Goal: Task Accomplishment & Management: Complete application form

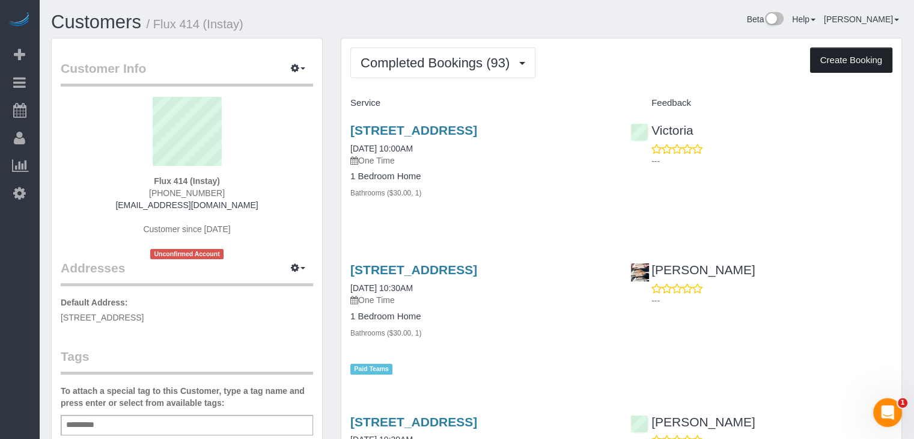
click at [838, 61] on button "Create Booking" at bounding box center [851, 59] width 82 height 25
select select "IA"
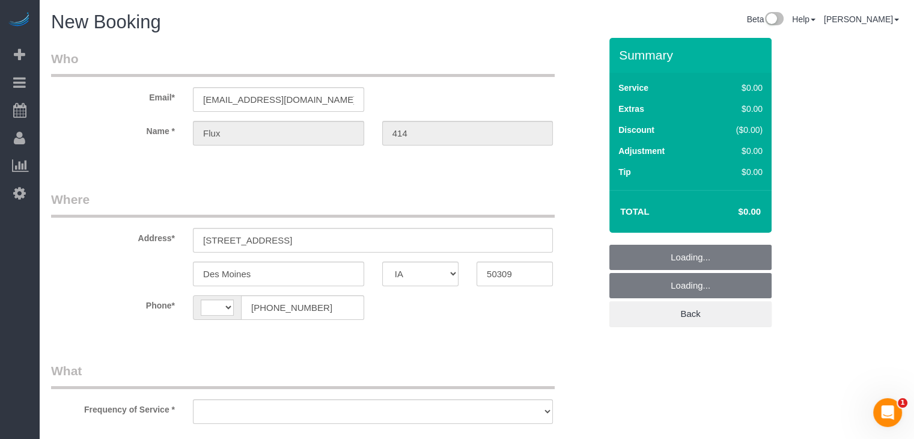
select select "string:[GEOGRAPHIC_DATA]"
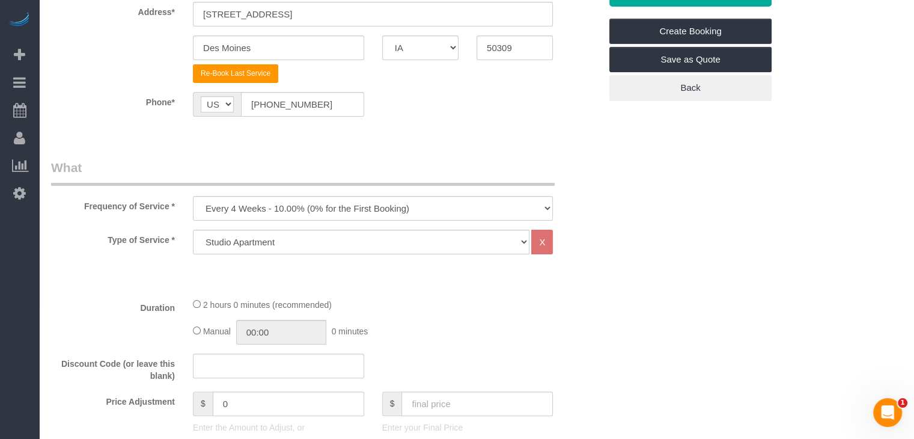
scroll to position [327, 0]
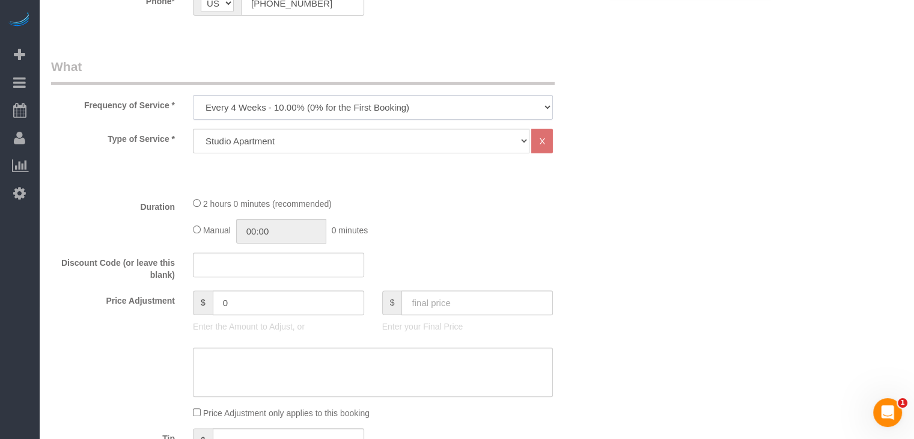
click at [238, 104] on select "Every 6 Weeks (0% for the First Booking) One Time Every 8 Weeks (0% for the Fir…" at bounding box center [373, 107] width 360 height 25
select select "object:1777"
click at [193, 95] on select "Every 6 Weeks (0% for the First Booking) One Time Every 8 Weeks (0% for the Fir…" at bounding box center [373, 107] width 360 height 25
click at [278, 142] on select "Studio Apartment 1 Bedroom Home 2 Bedroom Home 3 Bedroom Home 4 Bedroom Home 5 …" at bounding box center [361, 141] width 336 height 25
select select "25"
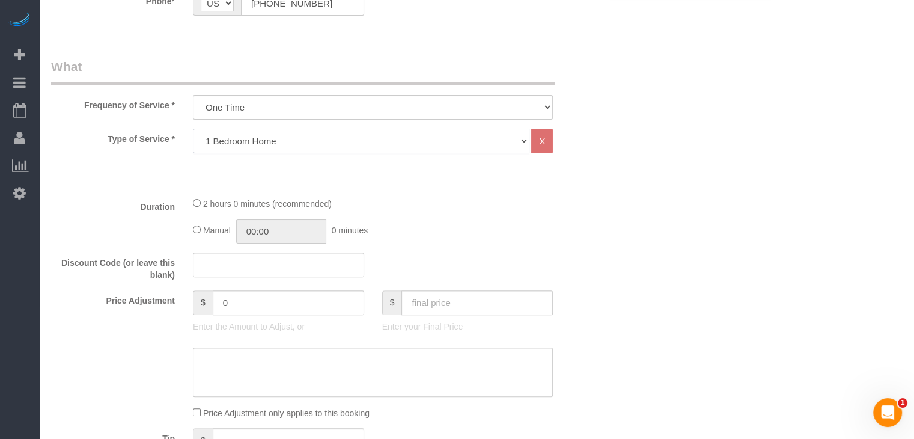
click at [193, 129] on select "Studio Apartment 1 Bedroom Home 2 Bedroom Home 3 Bedroom Home 4 Bedroom Home 5 …" at bounding box center [361, 141] width 336 height 25
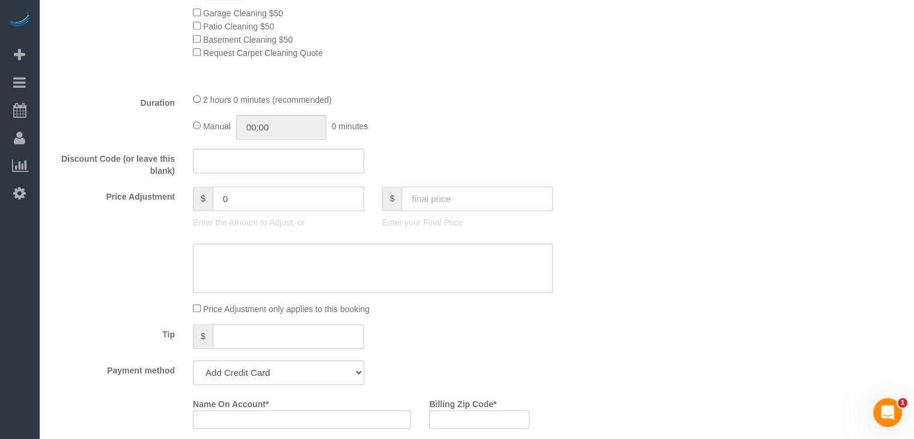
scroll to position [768, 0]
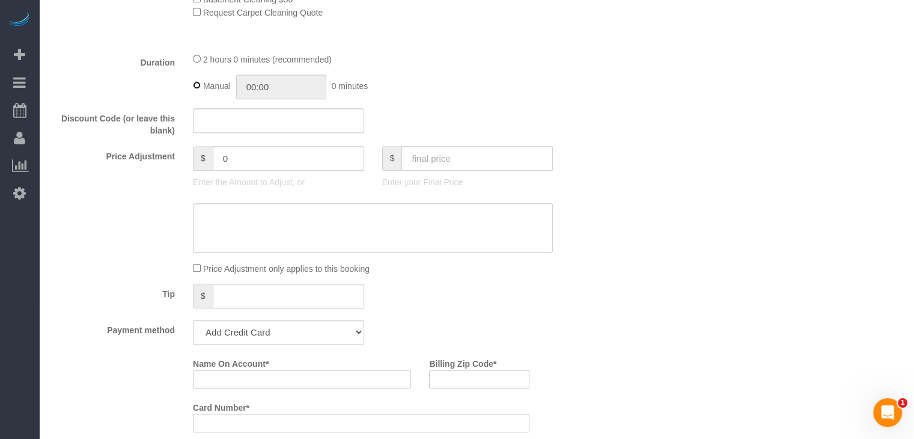
type input "02:00"
click at [484, 167] on input "text" at bounding box center [476, 158] width 151 height 25
type input "95"
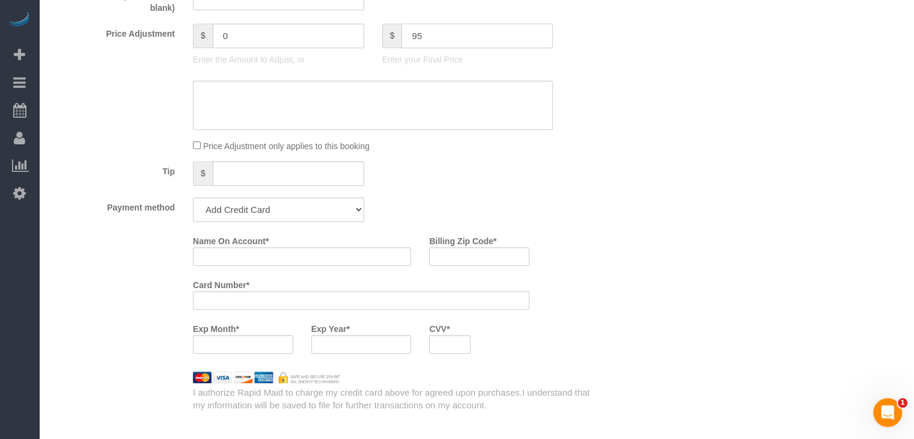
type input "-44"
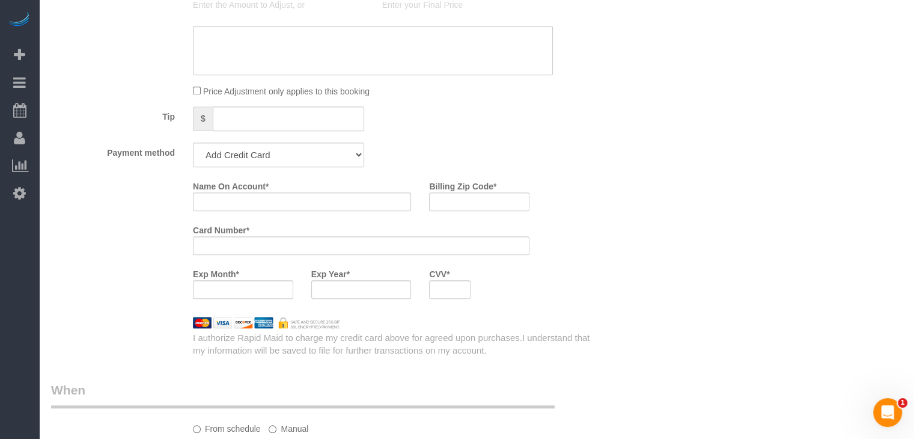
scroll to position [1026, 0]
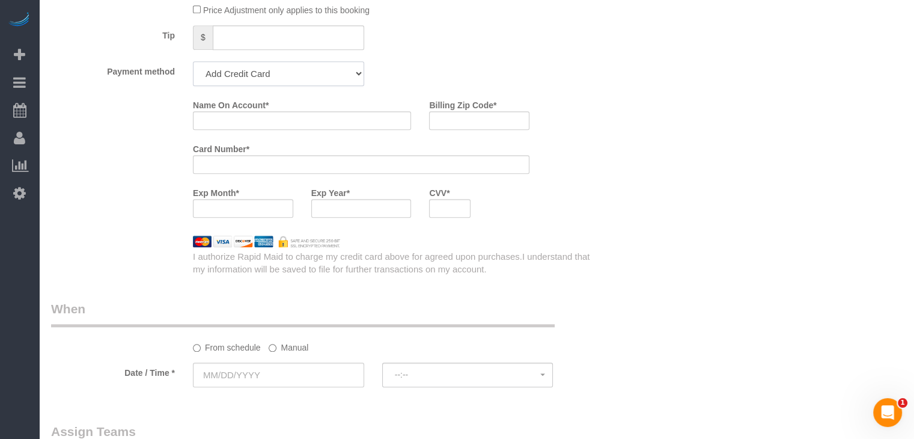
click at [272, 86] on select "Add Credit Card Cash Check Paypal" at bounding box center [278, 73] width 171 height 25
select select "string:check"
click at [193, 65] on select "Add Credit Card Cash Check Paypal" at bounding box center [278, 73] width 171 height 25
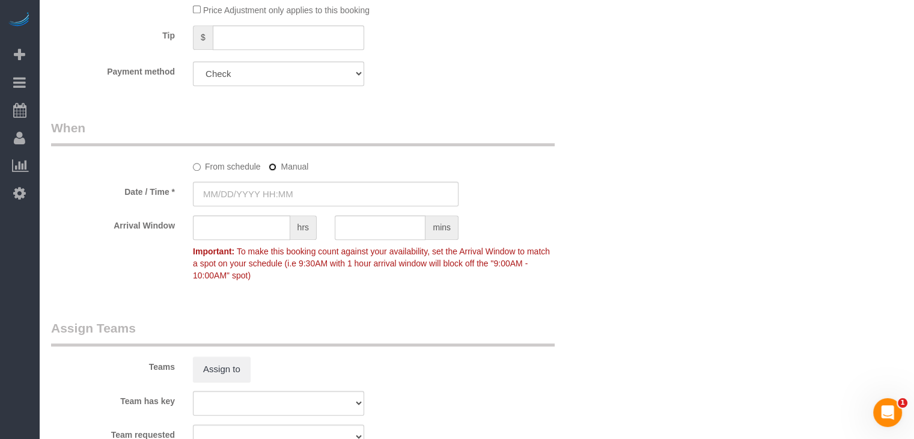
type input "[DATE] 8:00AM"
click at [270, 189] on input "[DATE] 8:00AM" at bounding box center [326, 193] width 266 height 25
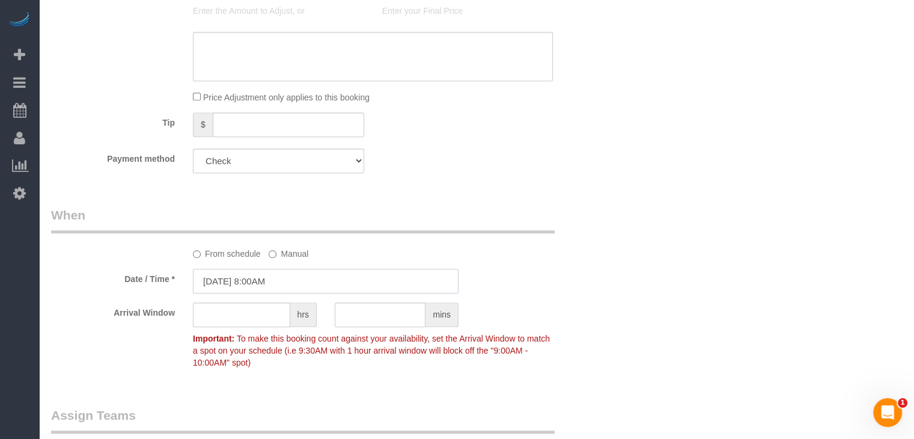
scroll to position [937, 0]
click at [243, 282] on input "[DATE] 8:00AM" at bounding box center [326, 283] width 266 height 25
click at [246, 290] on input "[DATE] 8:00AM" at bounding box center [326, 283] width 266 height 25
click at [257, 287] on input "[DATE] 8:00AM" at bounding box center [326, 283] width 266 height 25
click at [223, 291] on input "[DATE] 8:00AM" at bounding box center [326, 283] width 266 height 25
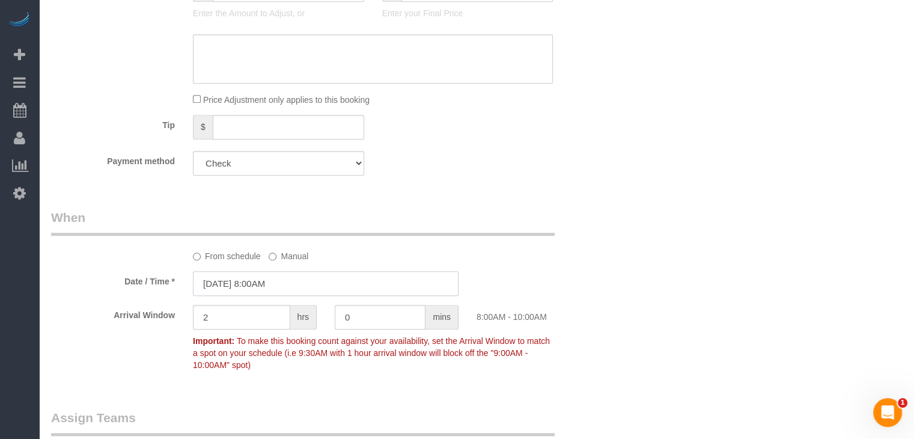
click at [238, 284] on input "[DATE] 8:00AM" at bounding box center [326, 283] width 266 height 25
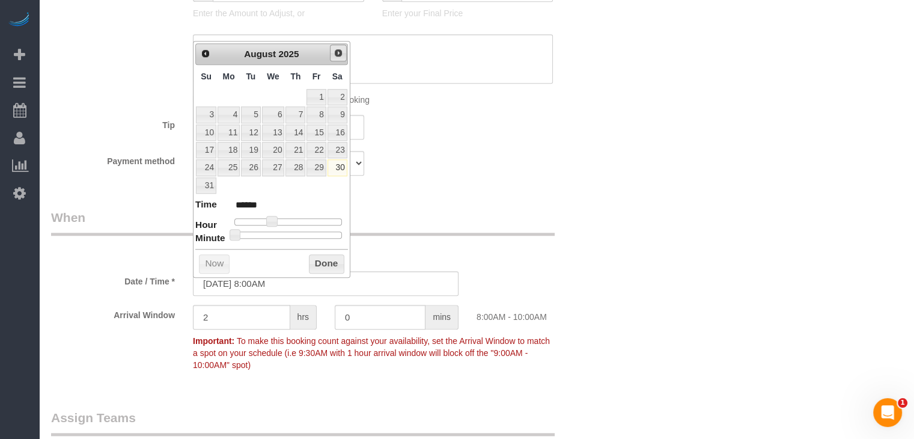
click at [341, 52] on span "Next" at bounding box center [338, 53] width 10 height 10
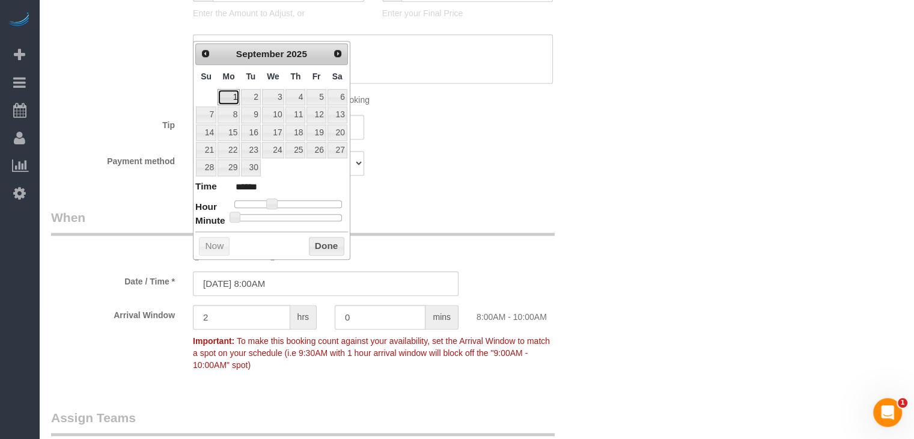
click at [223, 96] on link "1" at bounding box center [228, 97] width 22 height 16
type input "[DATE] 9:00AM"
type input "******"
type input "[DATE] 10:00AM"
type input "*******"
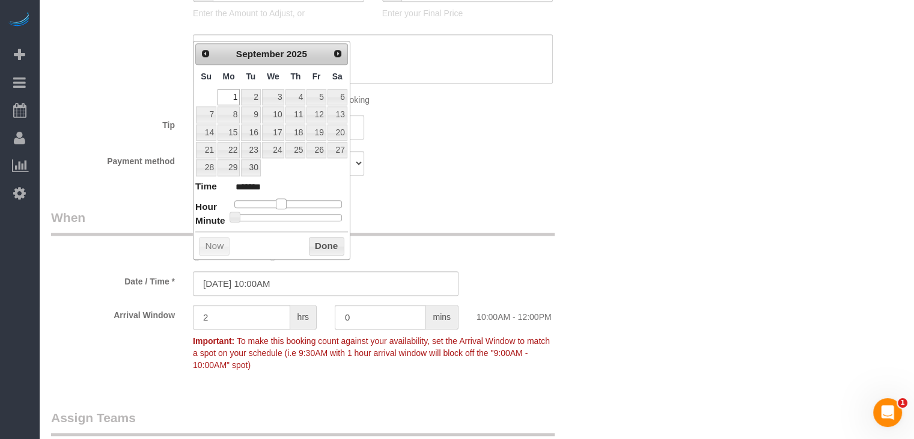
drag, startPoint x: 274, startPoint y: 203, endPoint x: 286, endPoint y: 202, distance: 12.0
click at [286, 202] on span at bounding box center [281, 203] width 11 height 11
click at [328, 239] on button "Done" at bounding box center [326, 246] width 35 height 19
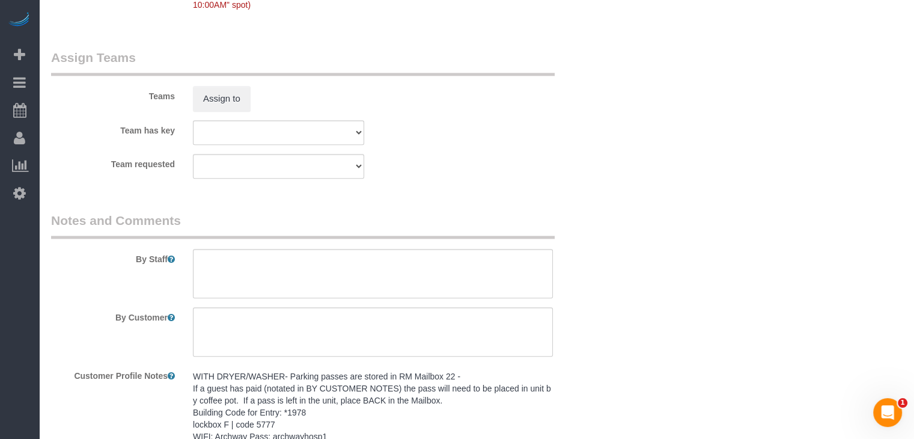
scroll to position [1333, 0]
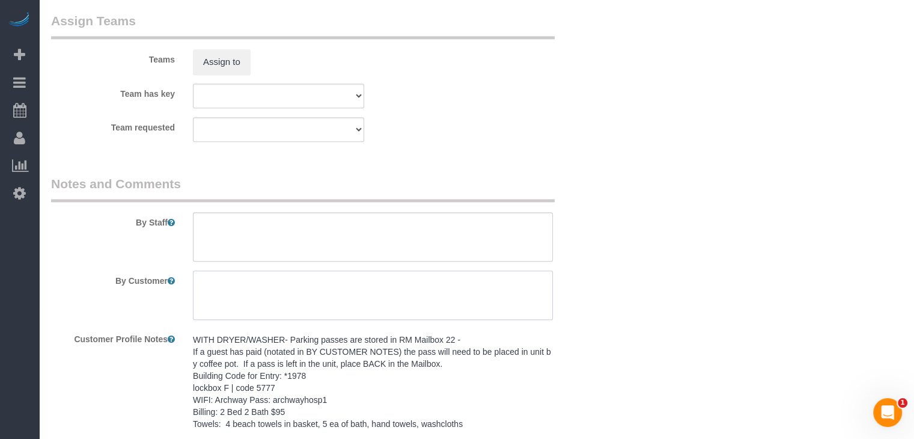
click at [439, 300] on textarea at bounding box center [373, 294] width 360 height 49
click at [413, 362] on pre "WITH DRYER/WASHER- Parking passes are stored in RM Mailbox 22 - If a guest has …" at bounding box center [373, 381] width 360 height 96
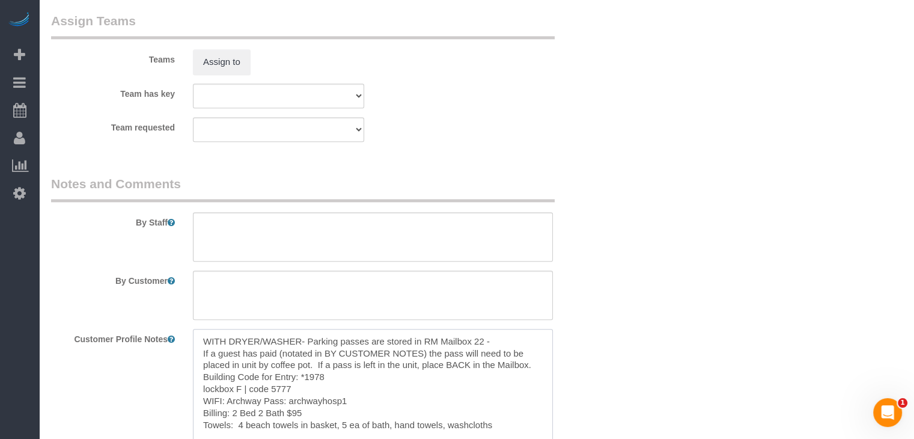
click at [406, 362] on textarea "WITH DRYER/WASHER- Parking passes are stored in RM Mailbox 22 - If a guest has …" at bounding box center [373, 395] width 360 height 133
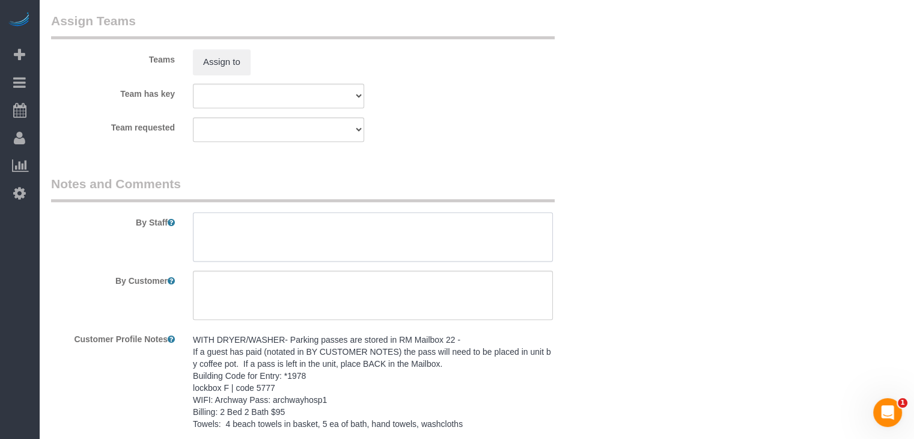
click at [381, 219] on textarea at bounding box center [373, 236] width 360 height 49
paste textarea "WITH DRYER/WASHER- Parking passes are stored in RM Mailbox 22 - If a guest has …"
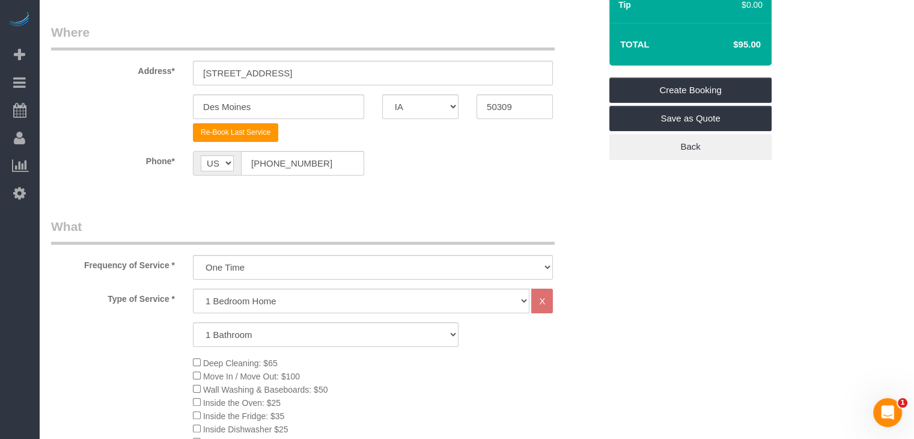
scroll to position [118, 0]
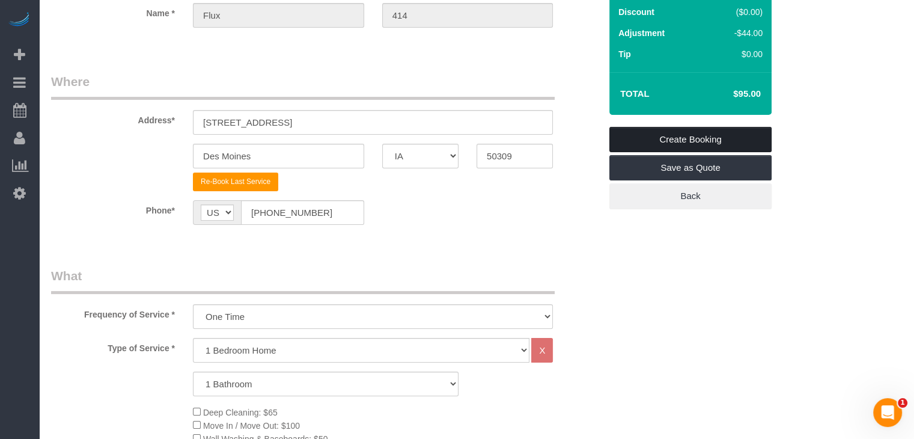
type textarea "WITH DRYER/WASHER- Parking passes are stored in RM Mailbox 22 - If a guest has …"
click at [748, 135] on link "Create Booking" at bounding box center [690, 139] width 162 height 25
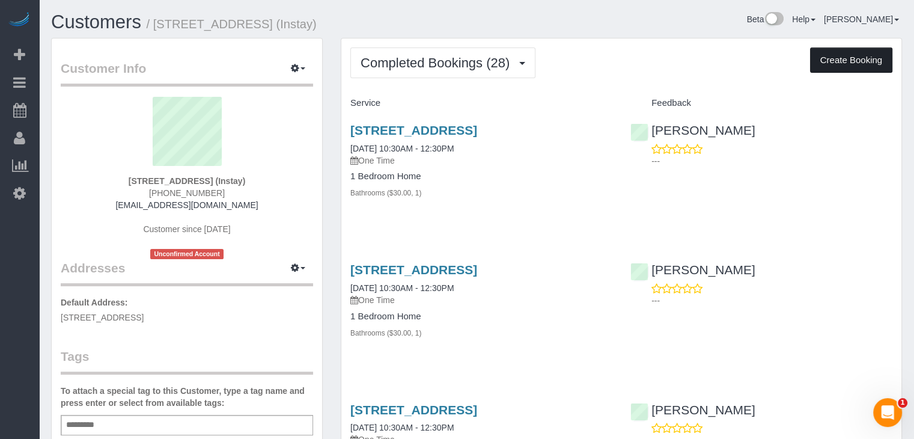
click at [846, 62] on button "Create Booking" at bounding box center [851, 59] width 82 height 25
select select "IA"
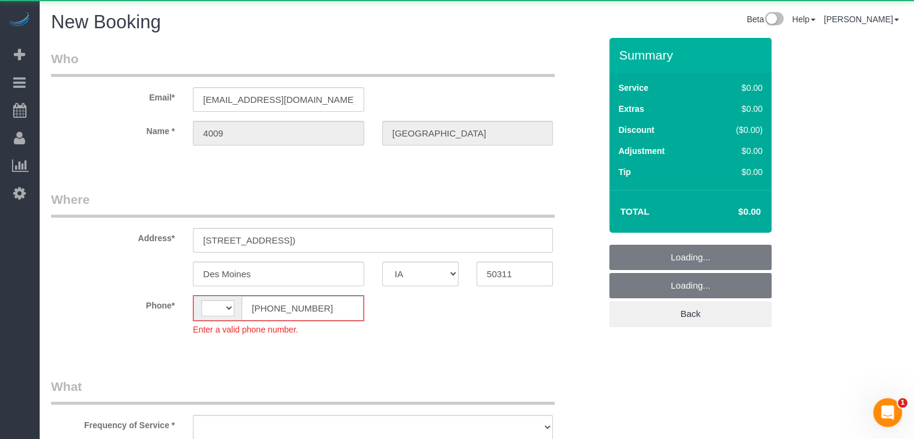
select select "string:[GEOGRAPHIC_DATA]"
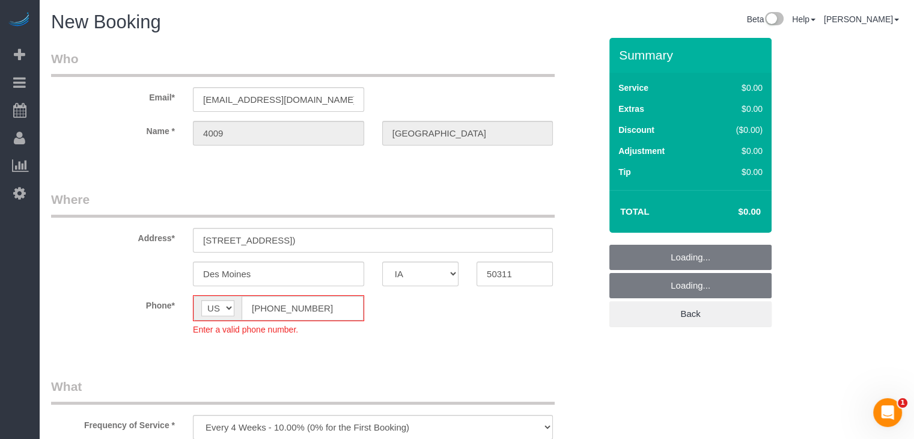
select select "object:1736"
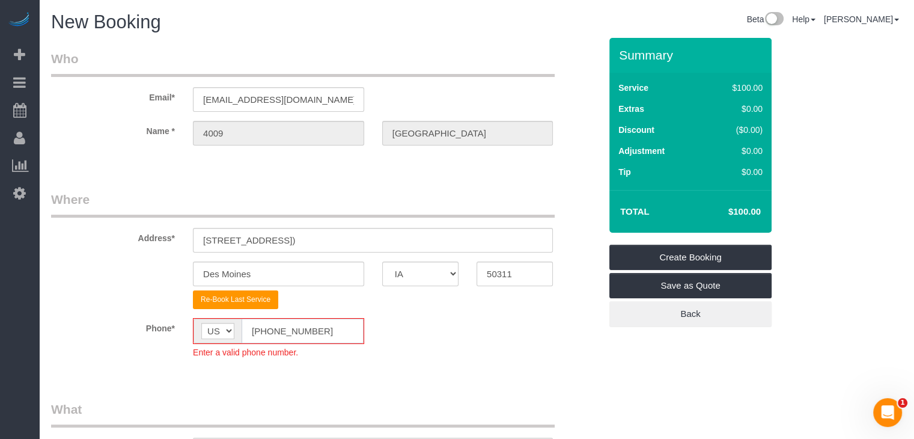
click at [263, 326] on input "(555) 555-5555" at bounding box center [302, 330] width 122 height 25
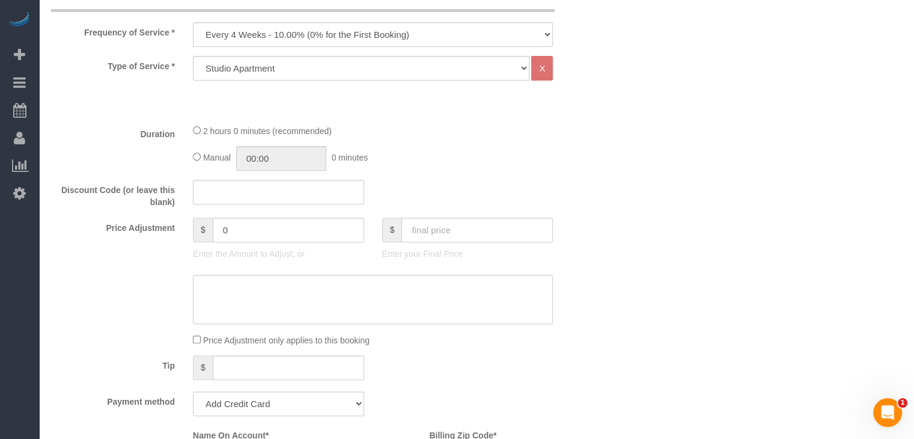
scroll to position [393, 0]
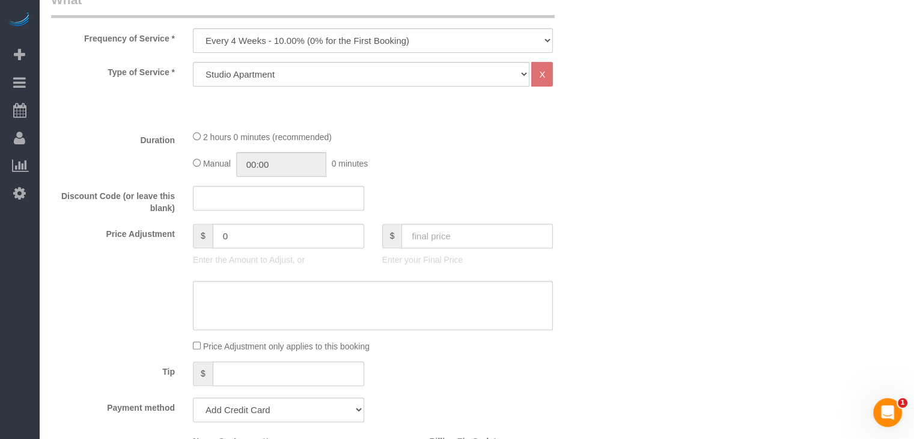
type input "[PHONE_NUMBER]"
click at [409, 49] on select "Every 6 Weeks (0% for the First Booking) One Time Every 8 Weeks (0% for the Fir…" at bounding box center [373, 40] width 360 height 25
select select "object:1738"
click at [193, 28] on select "Every 6 Weeks (0% for the First Booking) One Time Every 8 Weeks (0% for the Fir…" at bounding box center [373, 40] width 360 height 25
click at [345, 80] on select "Studio Apartment 1 Bedroom Home 2 Bedroom Home 3 Bedroom Home 4 Bedroom Home 5 …" at bounding box center [361, 74] width 336 height 25
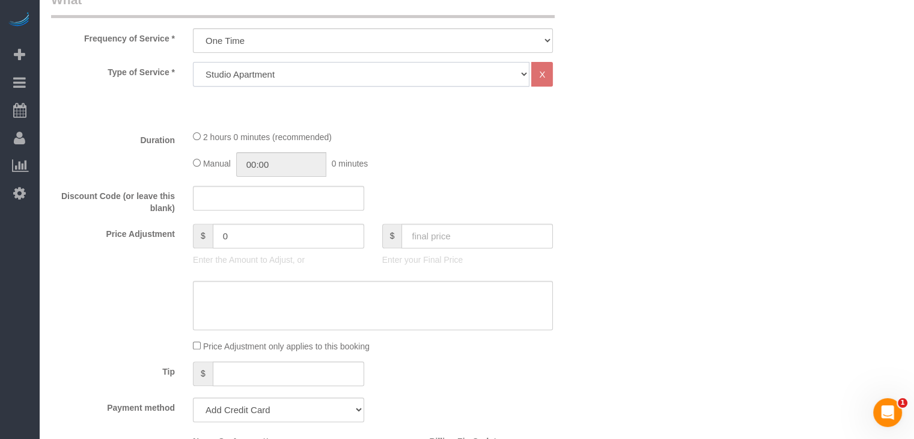
select select "25"
click at [193, 62] on select "Studio Apartment 1 Bedroom Home 2 Bedroom Home 3 Bedroom Home 4 Bedroom Home 5 …" at bounding box center [361, 74] width 336 height 25
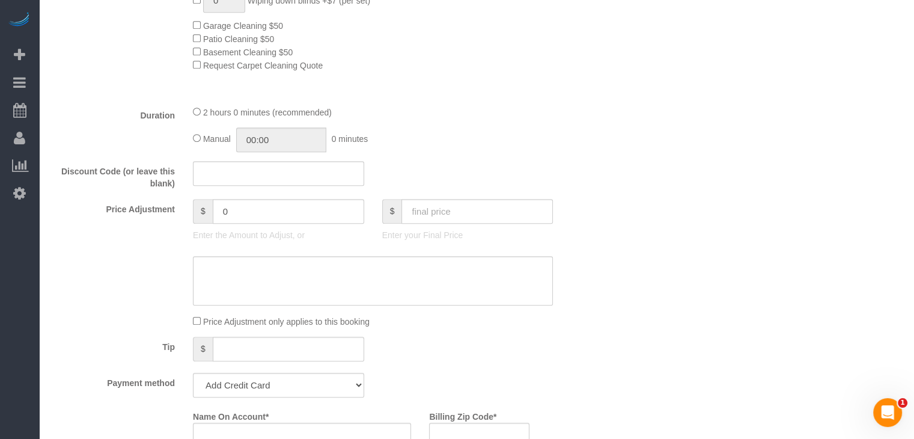
scroll to position [732, 0]
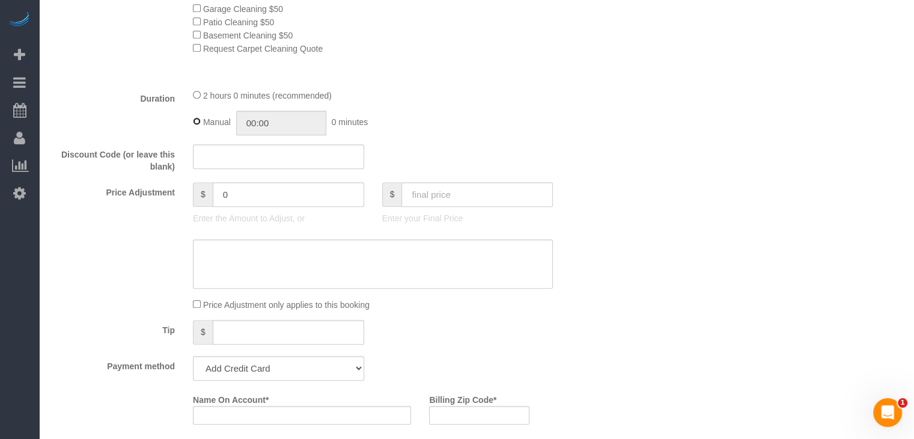
type input "02:00"
click at [485, 193] on input "text" at bounding box center [476, 194] width 151 height 25
type input "75"
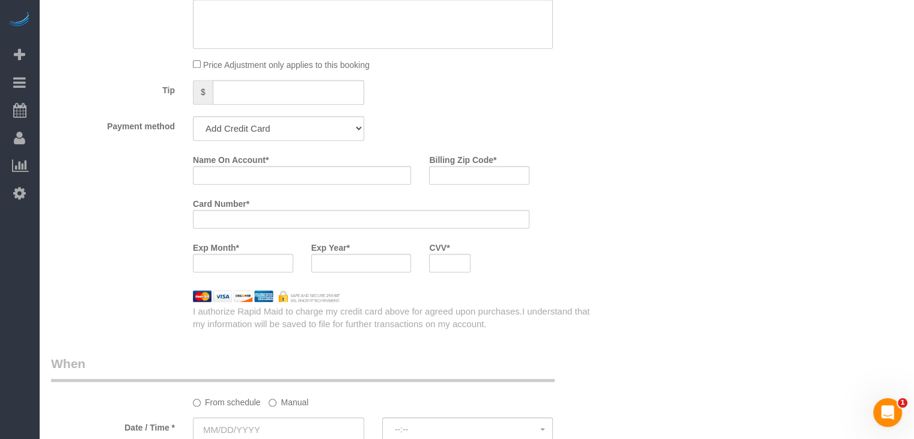
scroll to position [1005, 0]
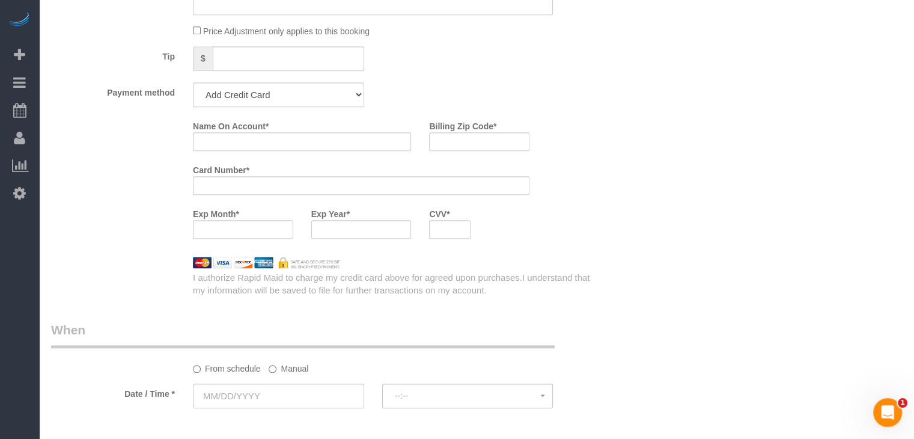
type input "-64"
click at [211, 90] on select "Add Credit Card Cash Check Paypal" at bounding box center [278, 94] width 171 height 25
select select "string:check"
click at [193, 86] on select "Add Credit Card Cash Check Paypal" at bounding box center [278, 94] width 171 height 25
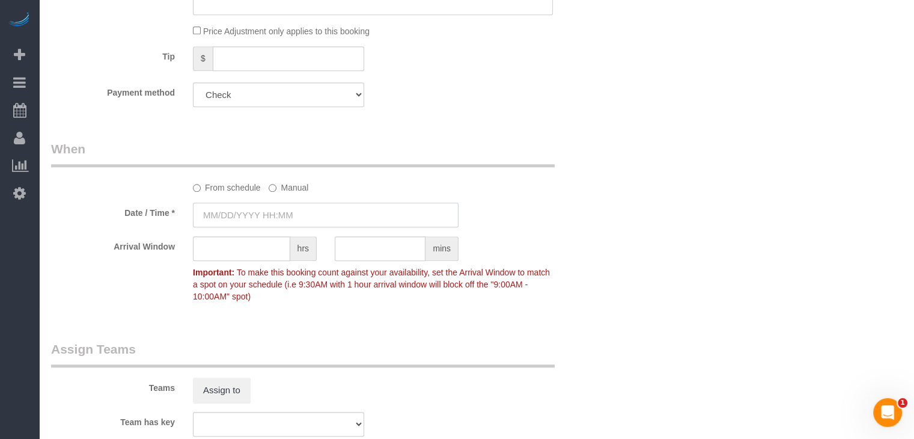
click at [257, 216] on input "text" at bounding box center [326, 214] width 266 height 25
type input "[DATE] 8:00AM"
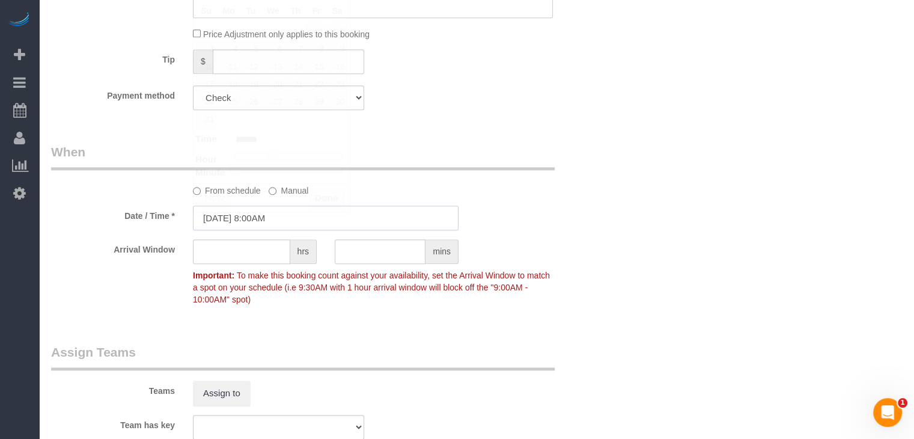
scroll to position [964, 0]
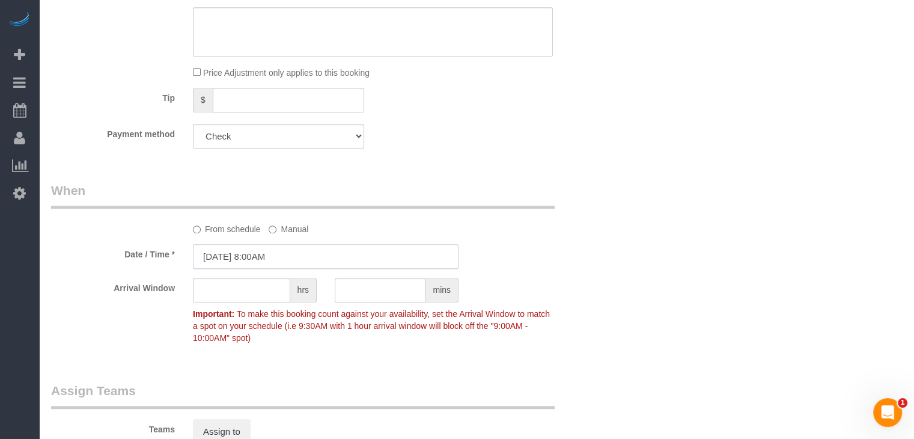
click at [214, 267] on input "[DATE] 8:00AM" at bounding box center [326, 256] width 266 height 25
click at [223, 260] on input "[DATE] 8:00AM" at bounding box center [326, 256] width 266 height 25
click at [245, 254] on input "[DATE] 8:00AM" at bounding box center [326, 256] width 266 height 25
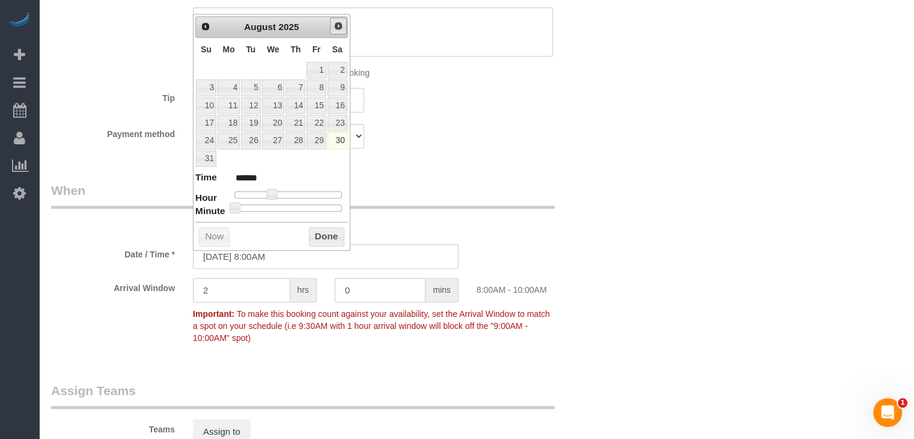
click at [344, 30] on link "Next" at bounding box center [338, 25] width 17 height 17
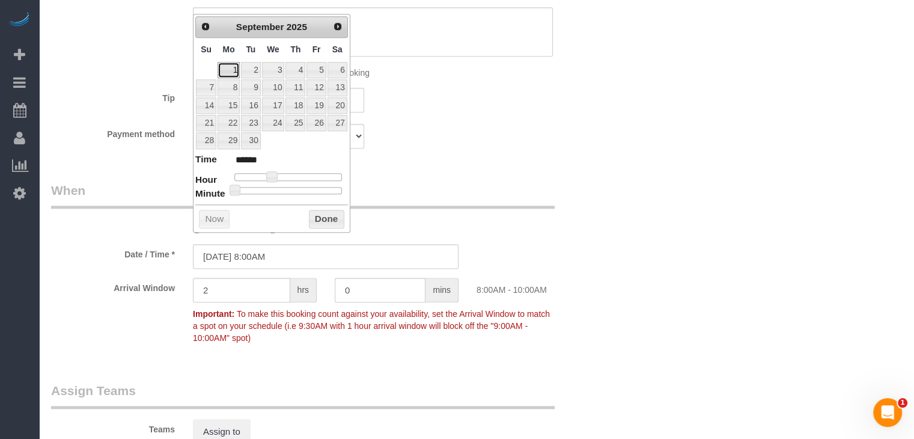
click at [235, 71] on link "1" at bounding box center [228, 70] width 22 height 16
type input "[DATE] 9:00AM"
type input "******"
type input "[DATE] 10:00AM"
type input "*******"
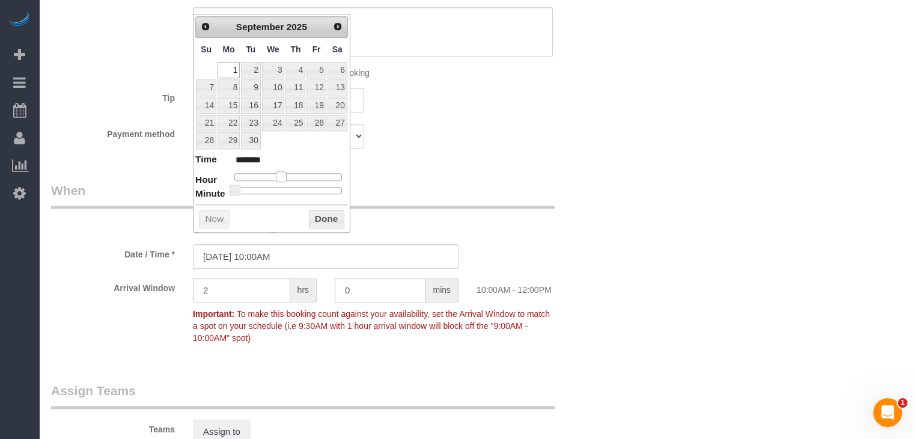
drag, startPoint x: 270, startPoint y: 174, endPoint x: 281, endPoint y: 174, distance: 10.8
click at [281, 174] on span at bounding box center [281, 176] width 11 height 11
click at [312, 211] on button "Done" at bounding box center [326, 219] width 35 height 19
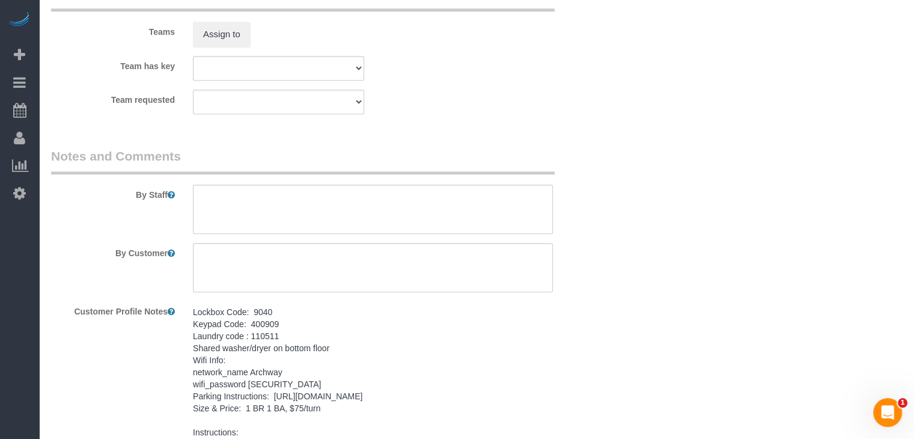
scroll to position [1406, 0]
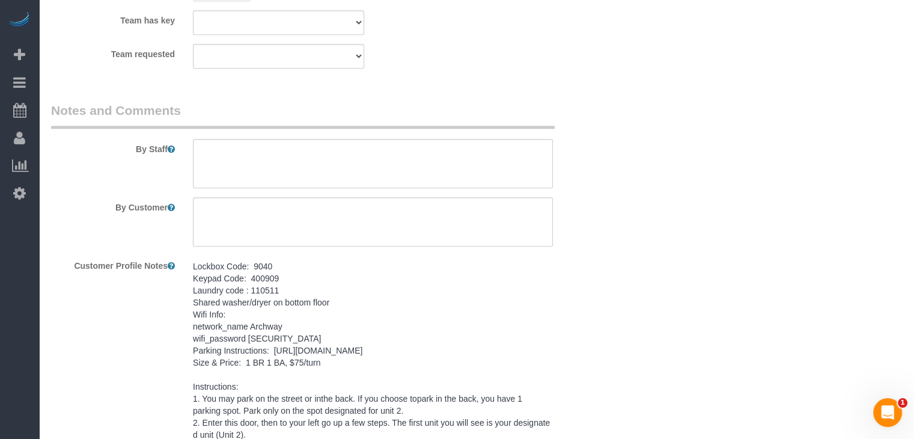
click at [292, 322] on pre "Lockbox Code: 9040 Keypad Code: 400909 Laundry code : 110511 Shared washer/drye…" at bounding box center [373, 368] width 360 height 216
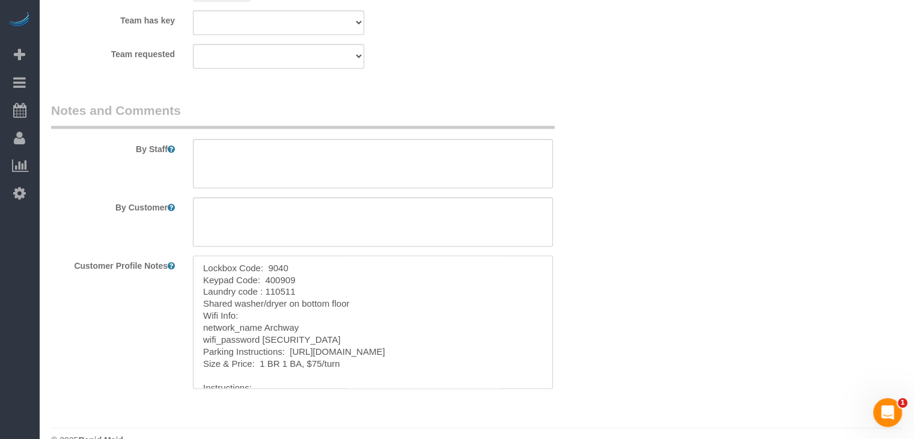
click at [300, 338] on textarea "Lockbox Code: 9040 Keypad Code: 400909 Laundry code : 110511 Shared washer/drye…" at bounding box center [373, 321] width 360 height 133
click at [354, 183] on textarea at bounding box center [373, 163] width 360 height 49
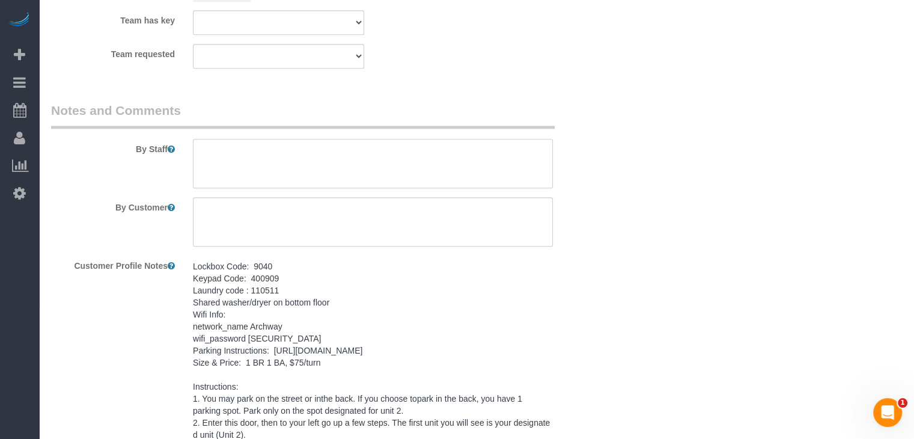
paste textarea "Lockbox Code: 9040 Keypad Code: 400909 Laundry code : 110511 Shared washer/drye…"
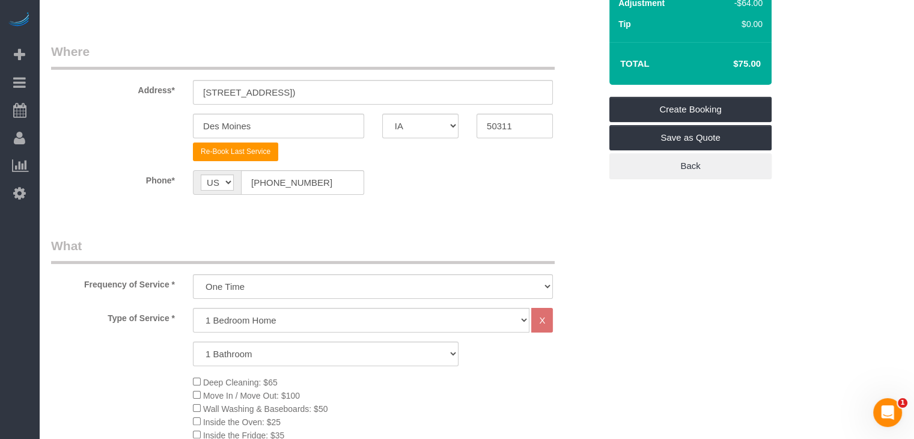
scroll to position [132, 0]
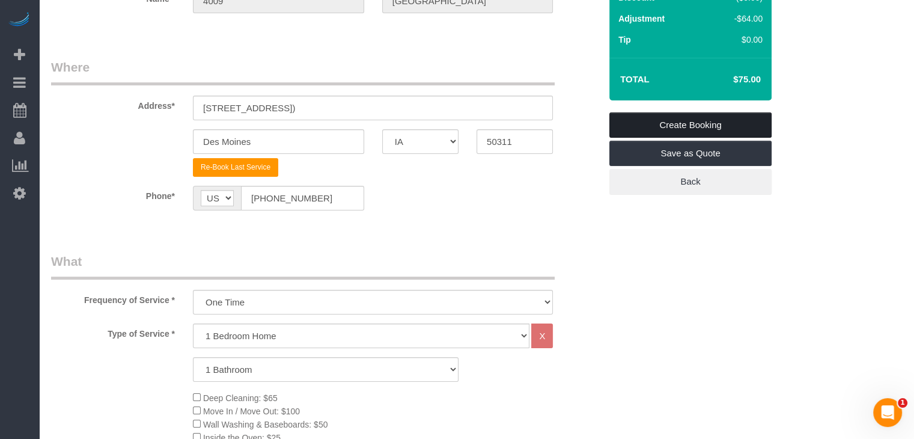
type textarea "Lockbox Code: 9040 Keypad Code: 400909 Laundry code : 110511 Shared washer/drye…"
click at [725, 123] on link "Create Booking" at bounding box center [690, 124] width 162 height 25
